Goal: Information Seeking & Learning: Learn about a topic

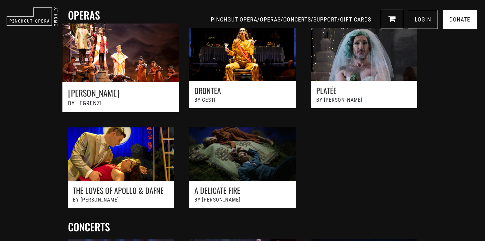
scroll to position [179, 0]
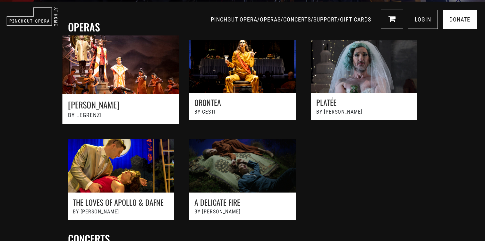
click at [134, 49] on link at bounding box center [121, 83] width 134 height 110
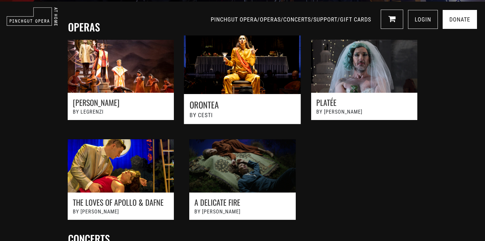
click at [249, 49] on link at bounding box center [242, 83] width 134 height 110
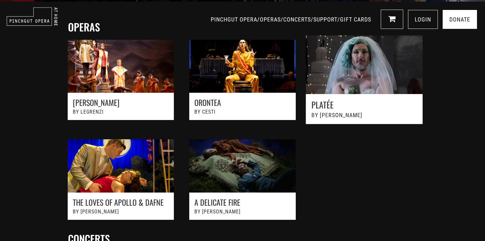
click at [320, 68] on link at bounding box center [364, 83] width 134 height 110
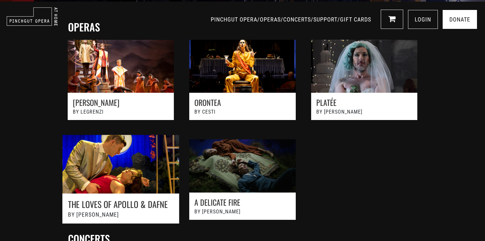
click at [126, 175] on link at bounding box center [121, 183] width 134 height 110
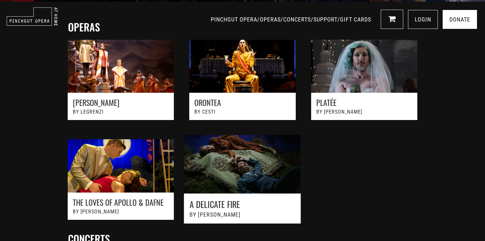
click at [224, 171] on link at bounding box center [242, 183] width 134 height 110
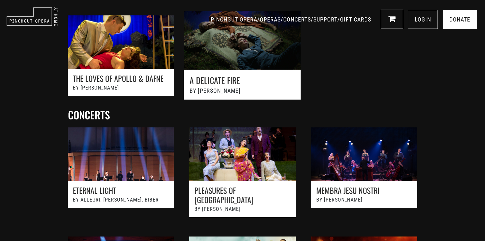
scroll to position [327, 0]
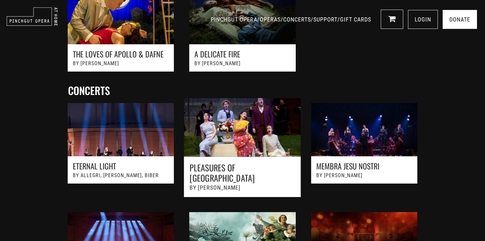
click at [241, 140] on link at bounding box center [242, 151] width 134 height 120
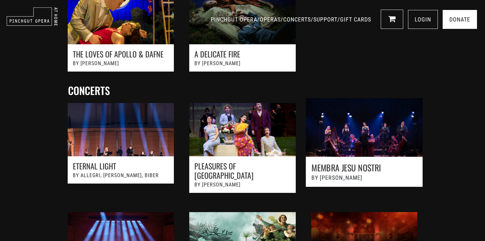
click at [369, 134] on link at bounding box center [364, 151] width 134 height 120
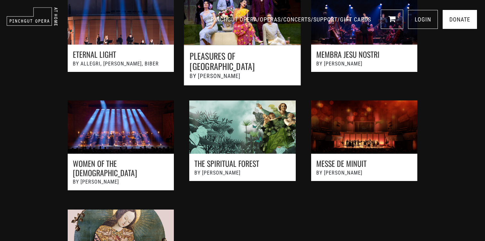
scroll to position [443, 0]
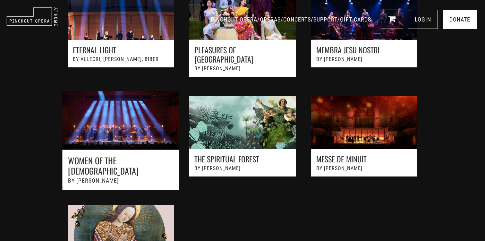
click at [139, 114] on link at bounding box center [121, 144] width 134 height 120
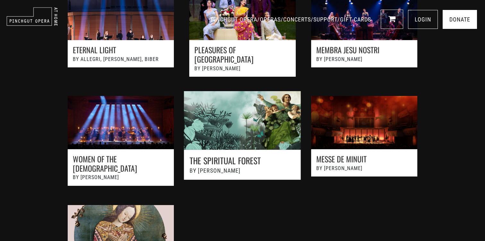
click at [234, 103] on link at bounding box center [242, 144] width 134 height 120
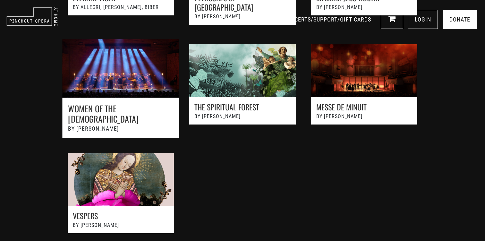
scroll to position [495, 0]
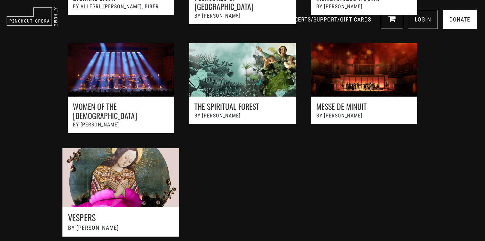
click at [123, 157] on link at bounding box center [121, 196] width 134 height 110
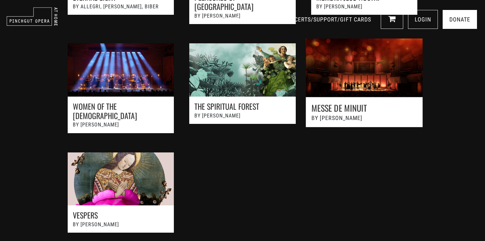
click at [345, 74] on link at bounding box center [364, 91] width 134 height 120
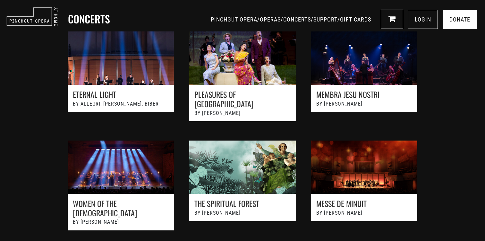
scroll to position [326, 0]
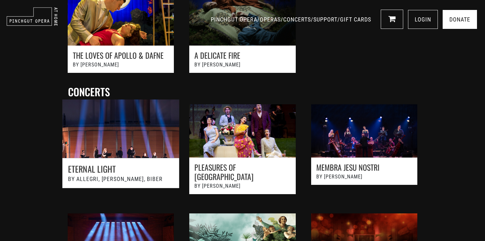
click at [135, 126] on link at bounding box center [121, 152] width 134 height 120
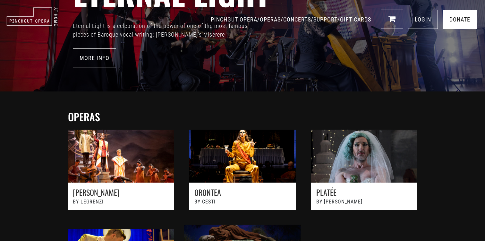
scroll to position [66, 0]
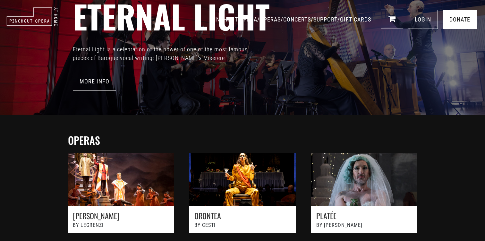
click at [211, 18] on link "PINCHGUT OPERA" at bounding box center [234, 19] width 46 height 7
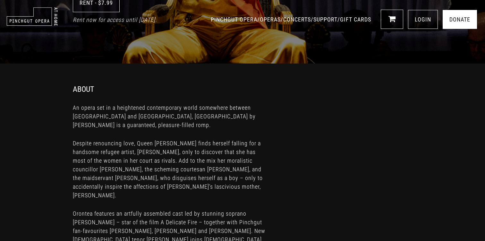
scroll to position [51, 0]
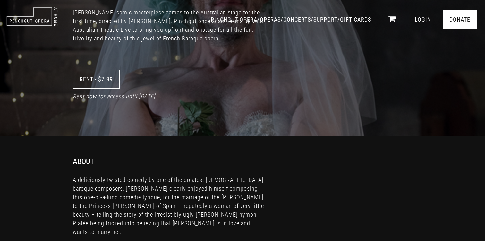
scroll to position [219, 0]
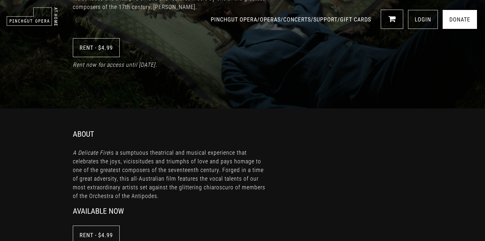
scroll to position [80, 0]
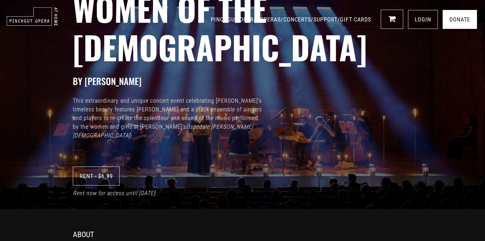
scroll to position [14, 0]
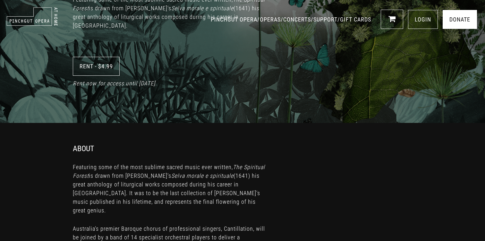
scroll to position [16, 0]
